Goal: Information Seeking & Learning: Learn about a topic

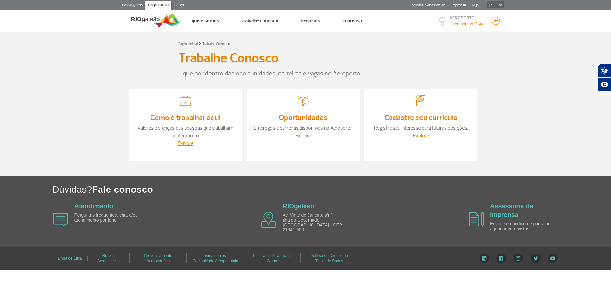
click at [310, 116] on link "Oportunidades" at bounding box center [303, 118] width 49 height 10
click at [301, 137] on link "Explore" at bounding box center [303, 135] width 16 height 6
click at [300, 115] on link "Oportunidades" at bounding box center [303, 118] width 49 height 10
click at [178, 4] on link "Cargo" at bounding box center [178, 6] width 15 height 10
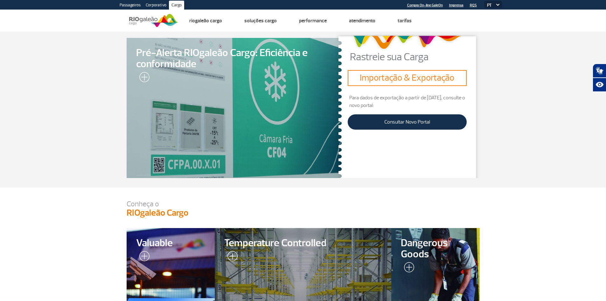
click at [152, 3] on link "Corporativo" at bounding box center [156, 6] width 26 height 10
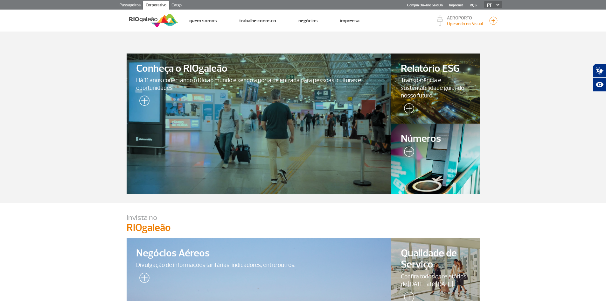
click at [531, 90] on section "Conheça o RIOgaleão Há 11 anos conectando o Rio ao mundo e sendo a porta de ent…" at bounding box center [303, 118] width 606 height 172
click at [131, 5] on link "Passageiros" at bounding box center [130, 6] width 26 height 10
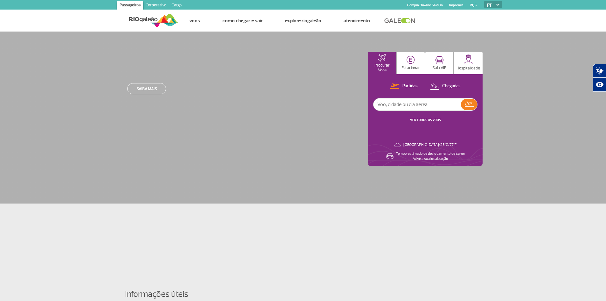
click at [159, 7] on link "Corporativo" at bounding box center [156, 6] width 26 height 10
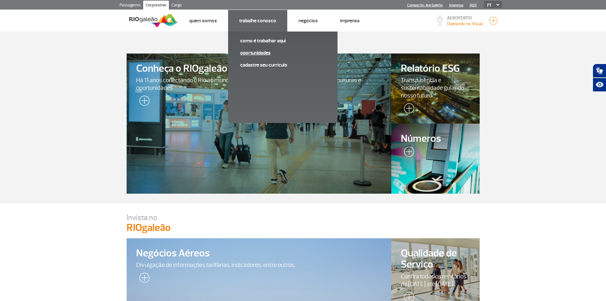
click at [258, 50] on link "Oportunidades" at bounding box center [282, 52] width 85 height 7
